Goal: Browse casually: Explore the website without a specific task or goal

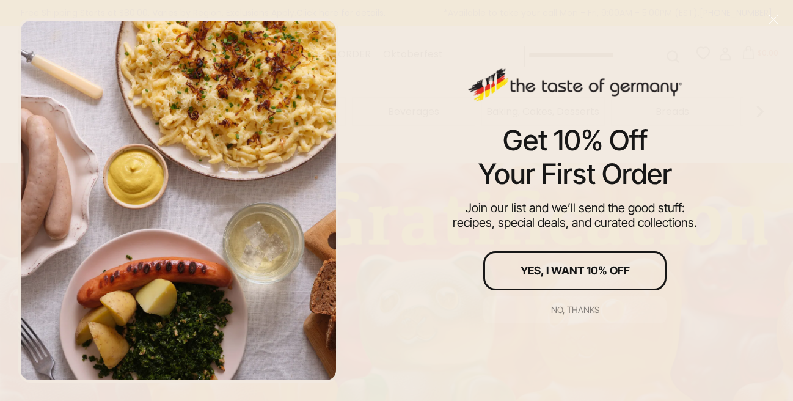
click at [579, 307] on div "No, thanks" at bounding box center [575, 309] width 48 height 9
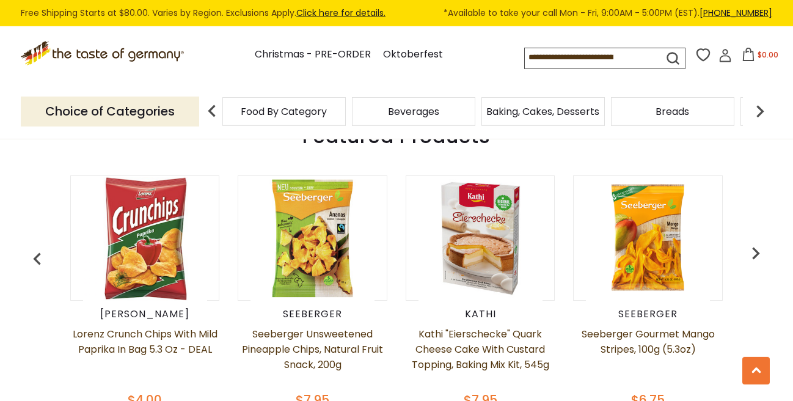
scroll to position [557, 0]
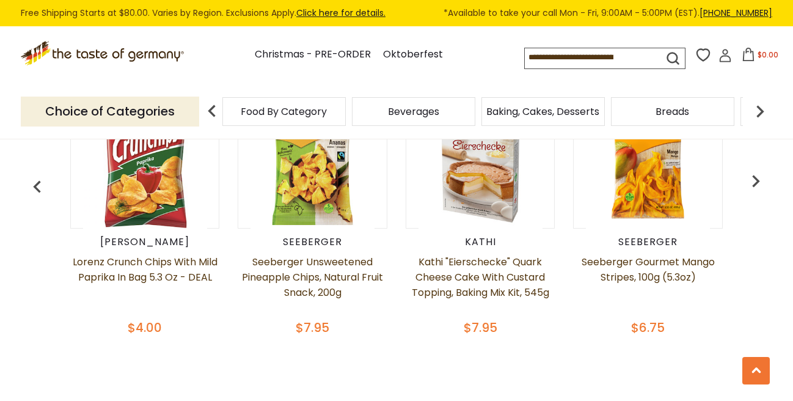
click at [758, 182] on img "button" at bounding box center [755, 181] width 24 height 24
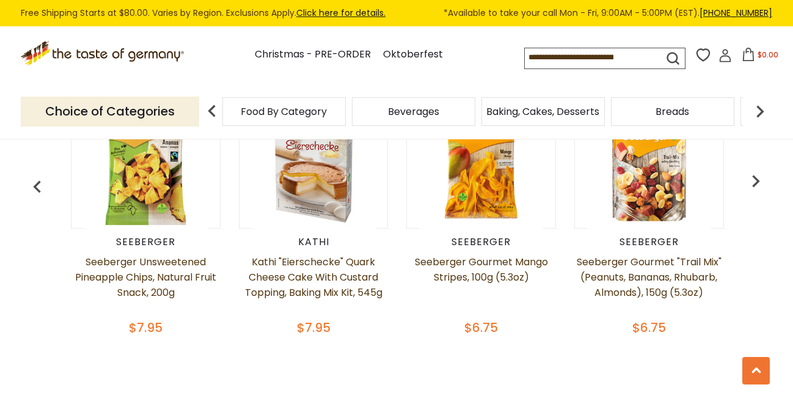
click at [758, 182] on img "button" at bounding box center [755, 181] width 24 height 24
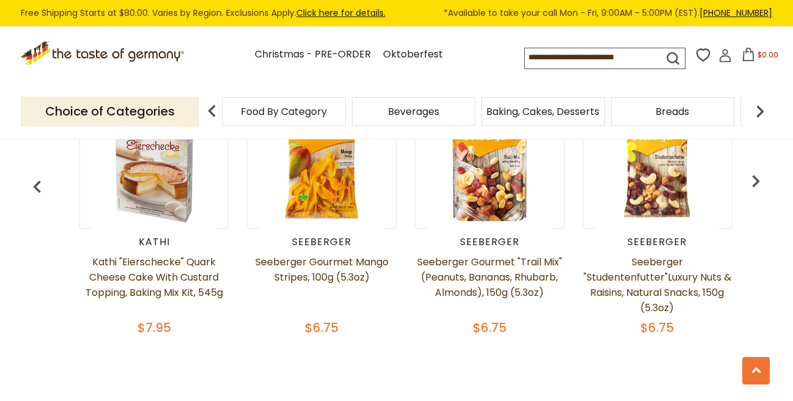
click at [758, 182] on img "button" at bounding box center [755, 181] width 24 height 24
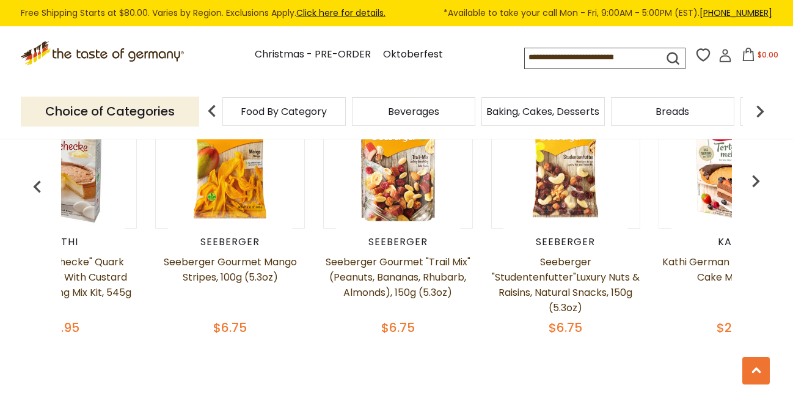
click at [758, 182] on img "button" at bounding box center [755, 181] width 24 height 24
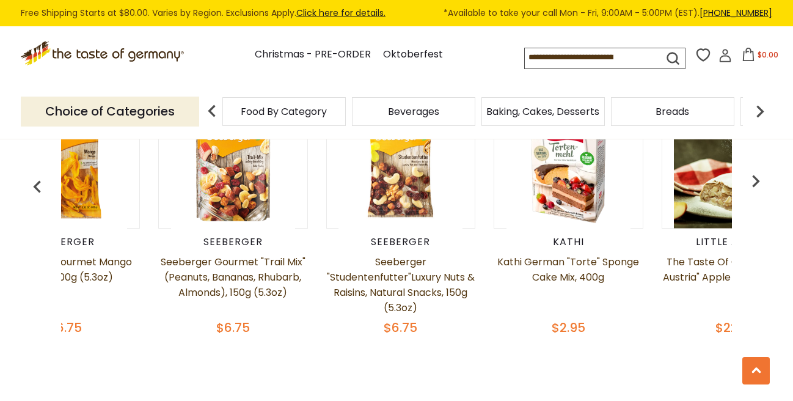
click at [758, 182] on img "button" at bounding box center [755, 181] width 24 height 24
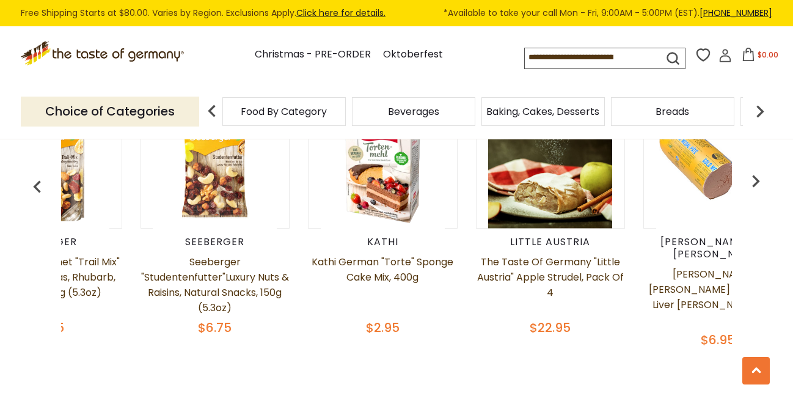
click at [758, 183] on img "button" at bounding box center [755, 181] width 24 height 24
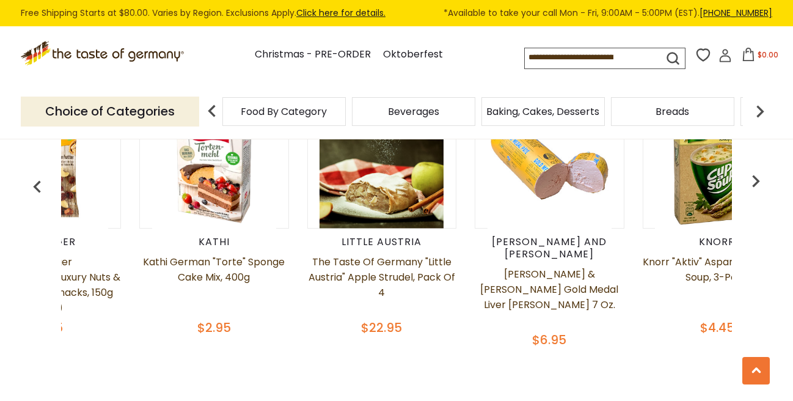
scroll to position [0, 937]
